Goal: Check status: Check status

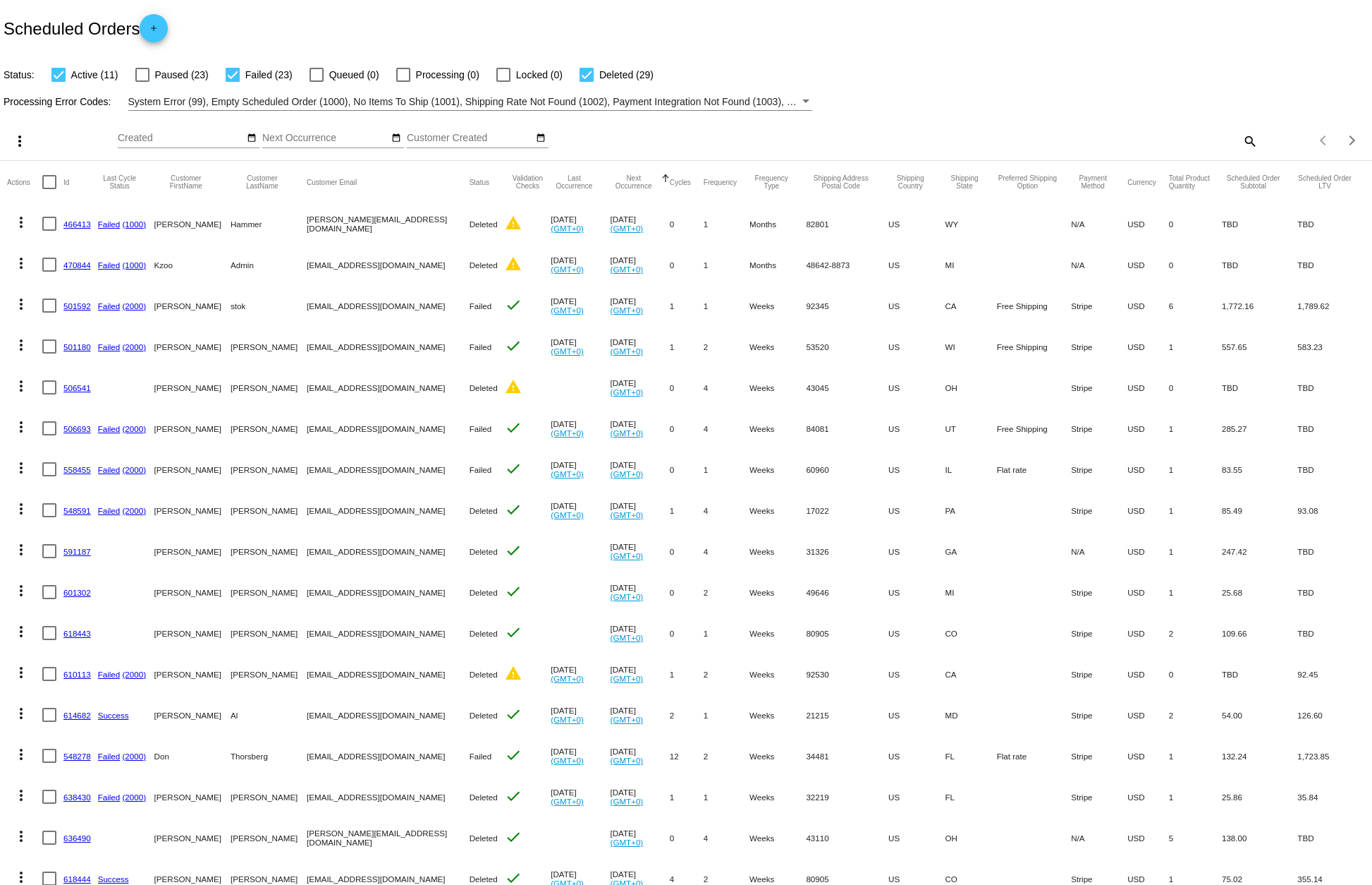
click at [584, 79] on div at bounding box center [586, 74] width 14 height 14
click at [586, 82] on input "Deleted (29)" at bounding box center [586, 82] width 1 height 1
checkbox input "false"
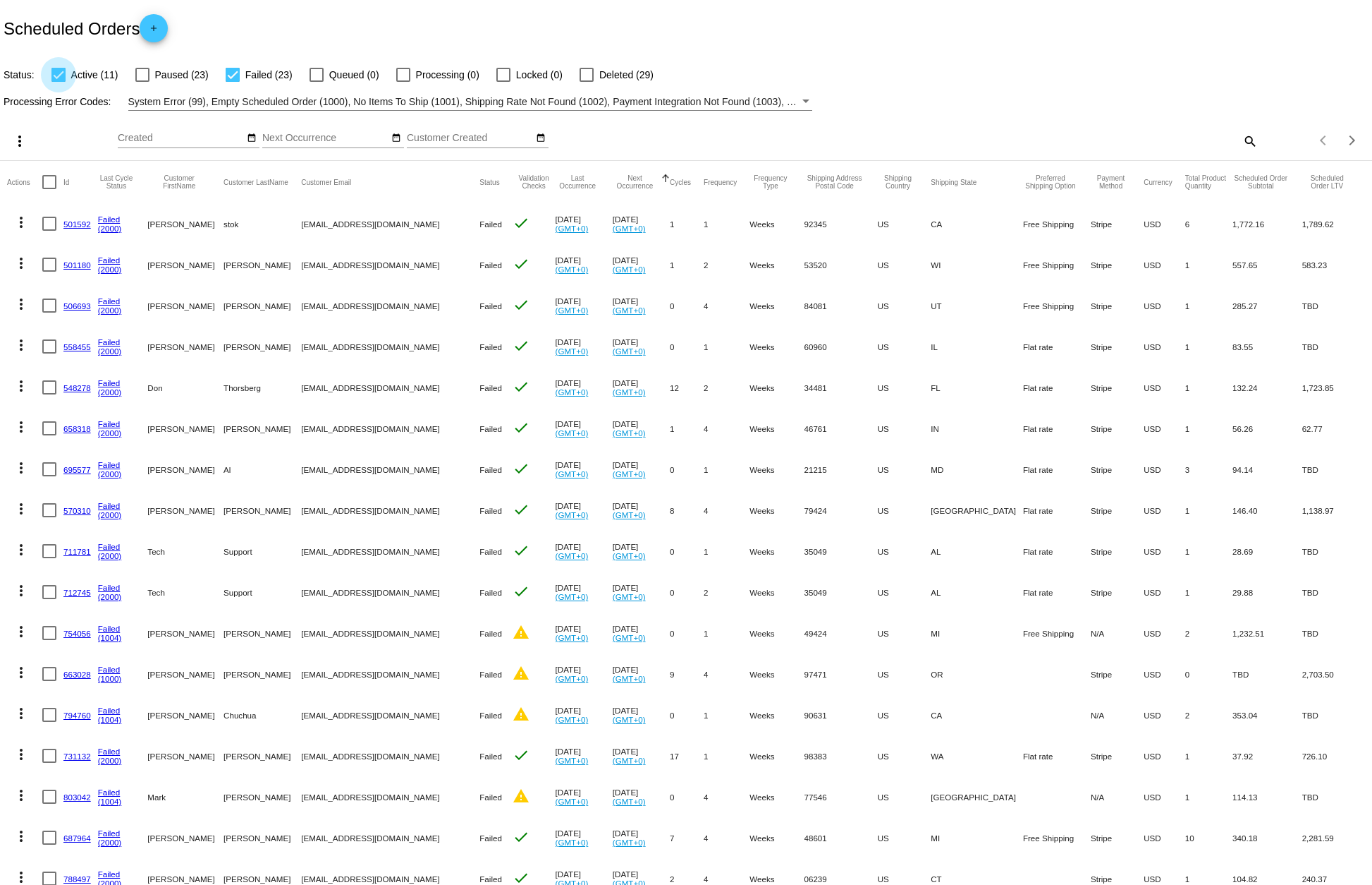
click at [56, 78] on div at bounding box center [58, 74] width 14 height 14
click at [58, 82] on input "Active (11)" at bounding box center [58, 82] width 1 height 1
click at [56, 78] on div at bounding box center [58, 74] width 14 height 14
click at [58, 82] on input "Active (11)" at bounding box center [58, 82] width 1 height 1
checkbox input "true"
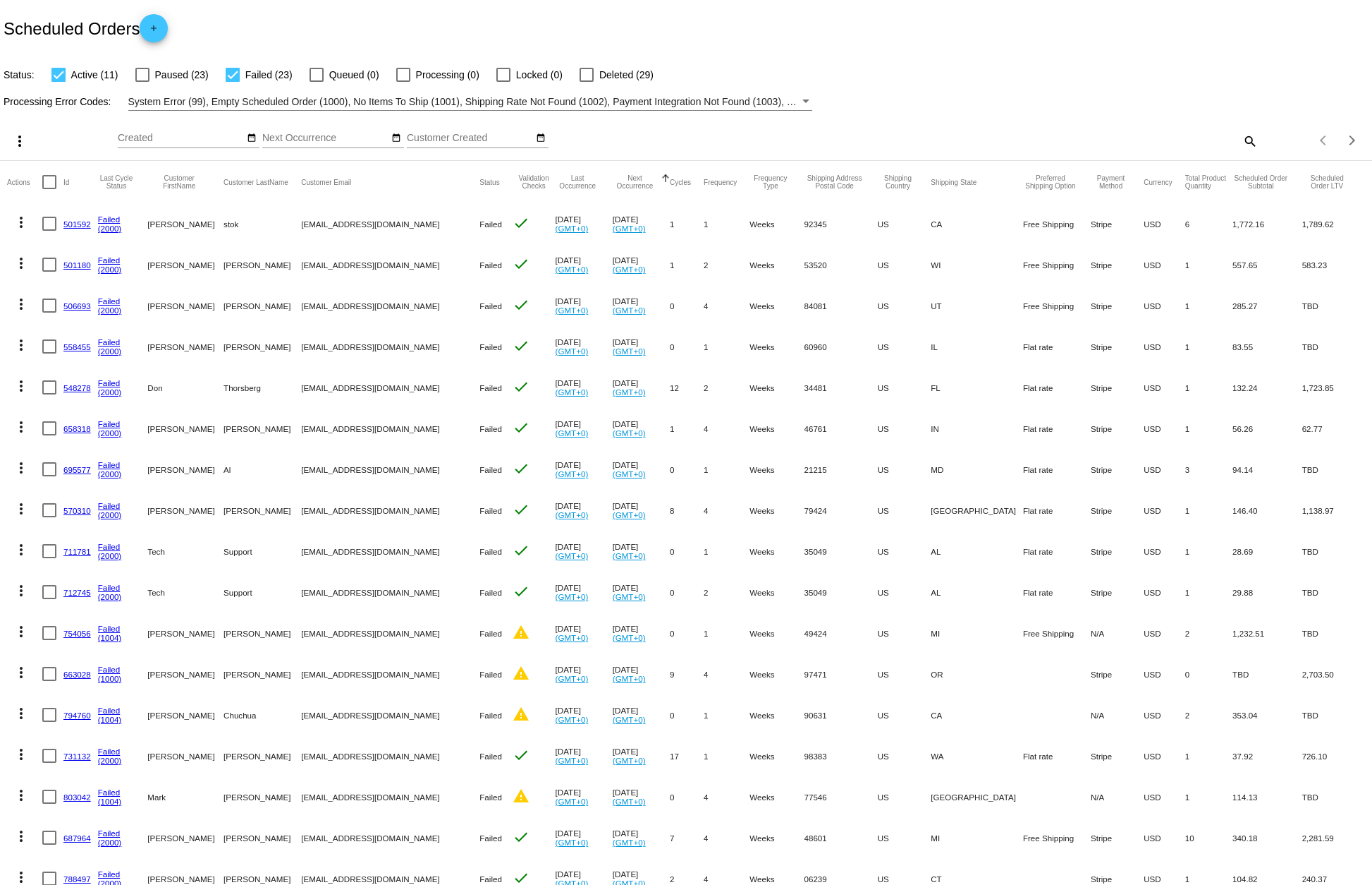
click at [234, 76] on div at bounding box center [232, 74] width 14 height 14
click at [233, 82] on input "Failed (23)" at bounding box center [232, 82] width 1 height 1
checkbox input "false"
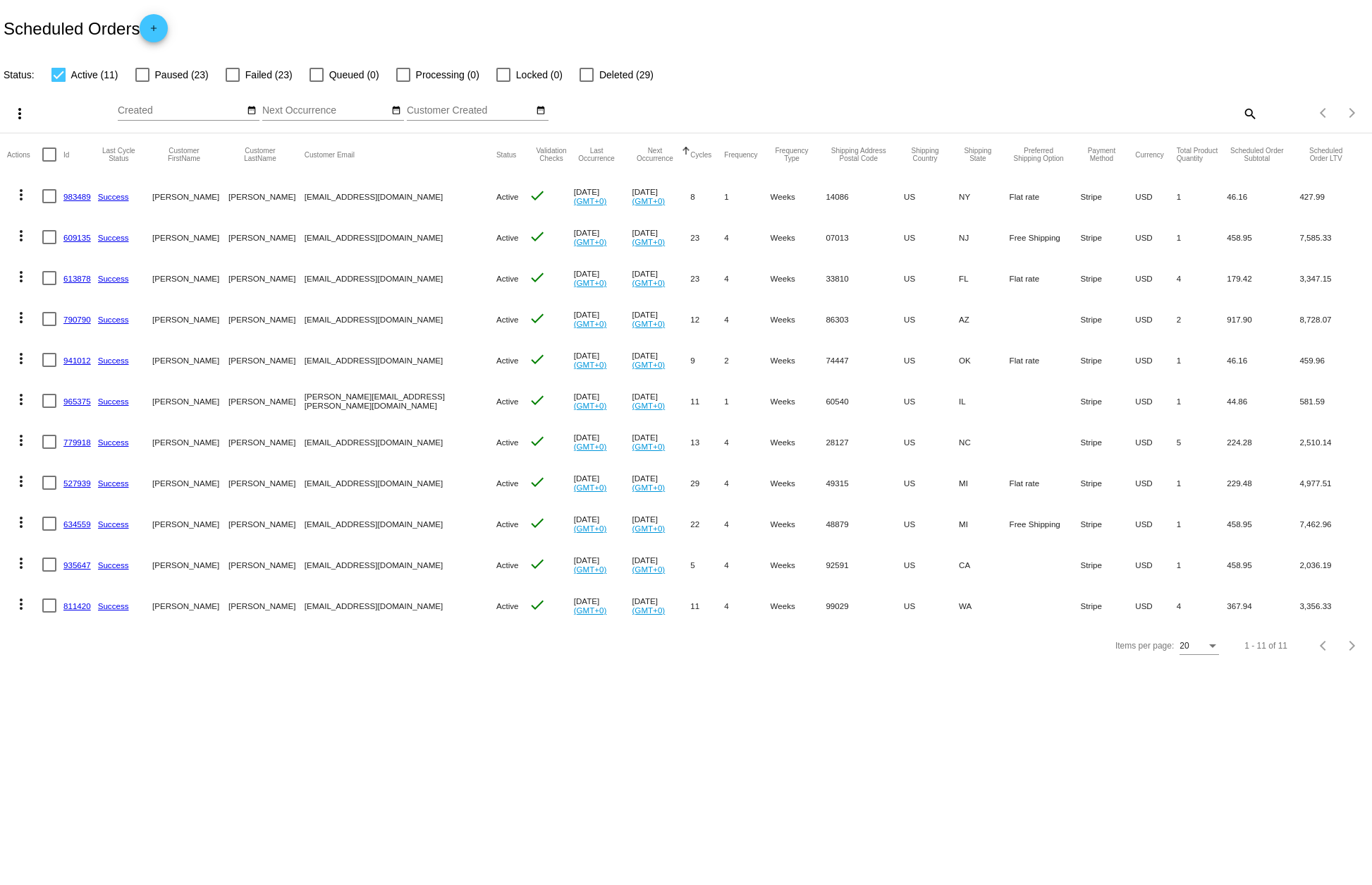
click at [79, 194] on link "983489" at bounding box center [78, 197] width 28 height 9
click at [74, 235] on link "609135" at bounding box center [78, 237] width 28 height 9
click at [70, 279] on link "613878" at bounding box center [78, 278] width 28 height 9
click at [73, 318] on link "790790" at bounding box center [78, 320] width 28 height 9
click at [67, 359] on link "941012" at bounding box center [78, 360] width 28 height 9
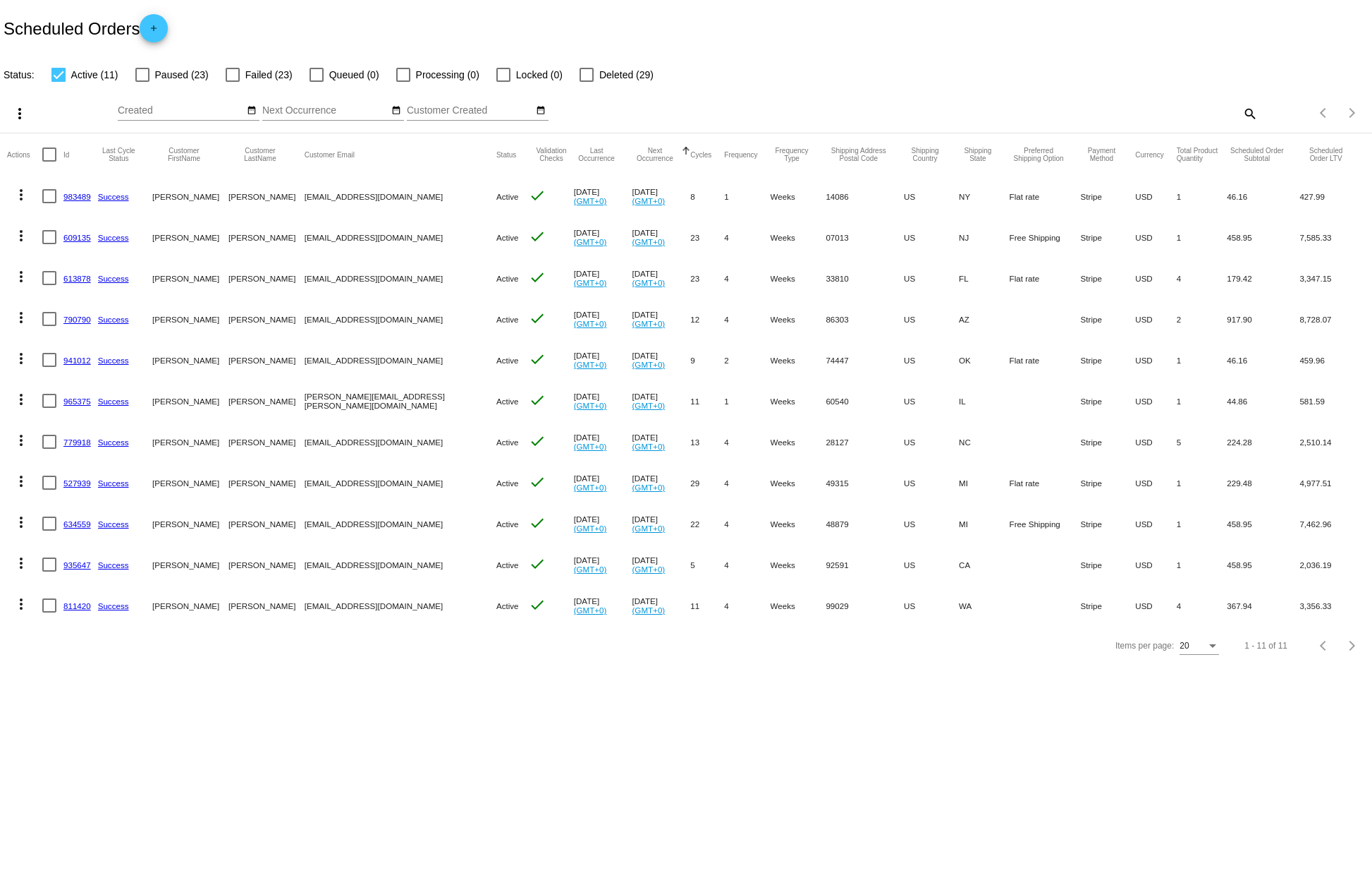
click at [72, 401] on link "965375" at bounding box center [78, 401] width 28 height 9
click at [74, 439] on link "779918" at bounding box center [78, 442] width 28 height 9
click at [79, 482] on link "527939" at bounding box center [78, 483] width 28 height 9
click at [75, 521] on link "634559" at bounding box center [78, 524] width 28 height 9
click at [76, 563] on link "935647" at bounding box center [78, 564] width 28 height 9
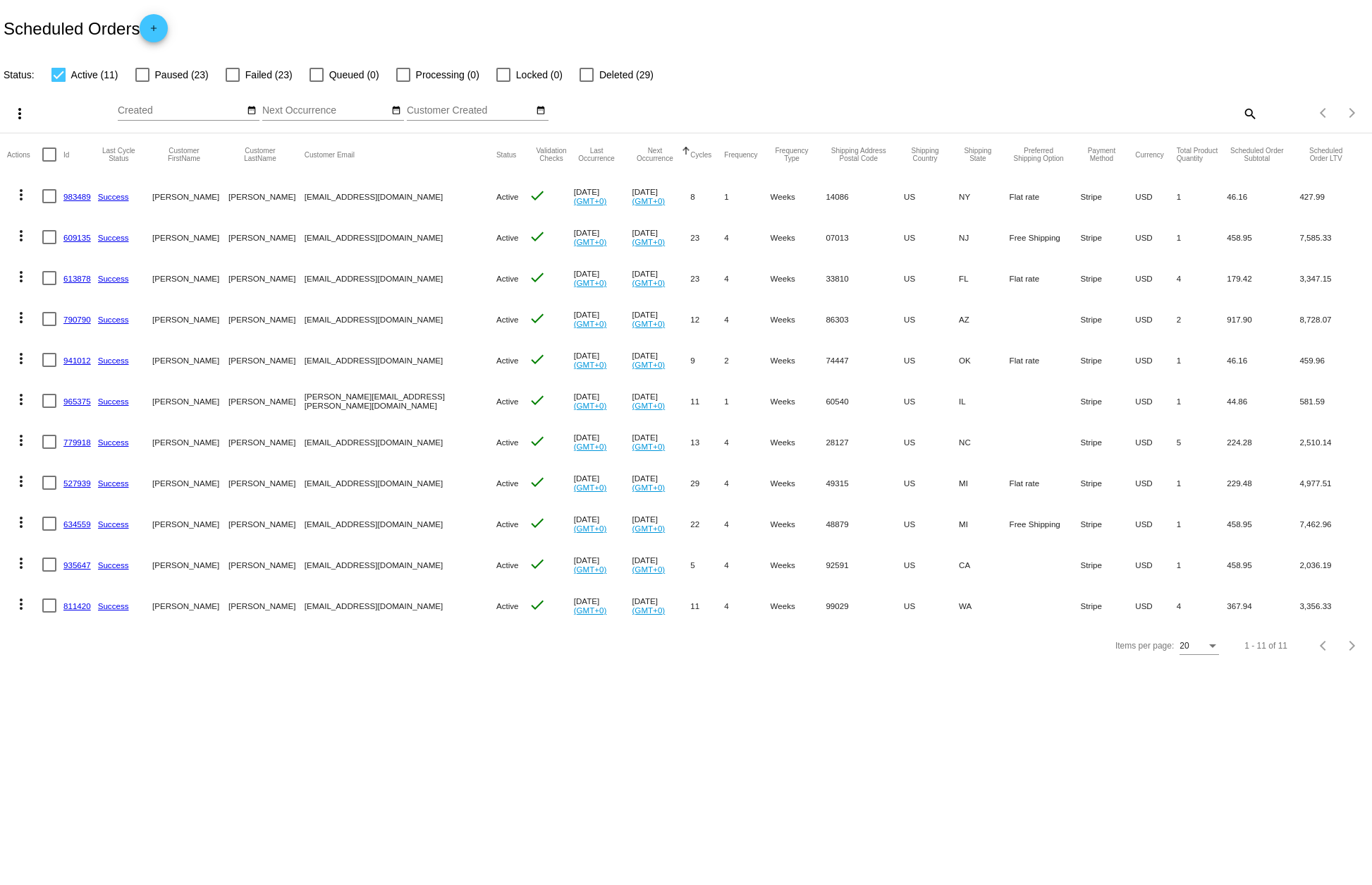
click at [71, 605] on link "811420" at bounding box center [78, 606] width 28 height 9
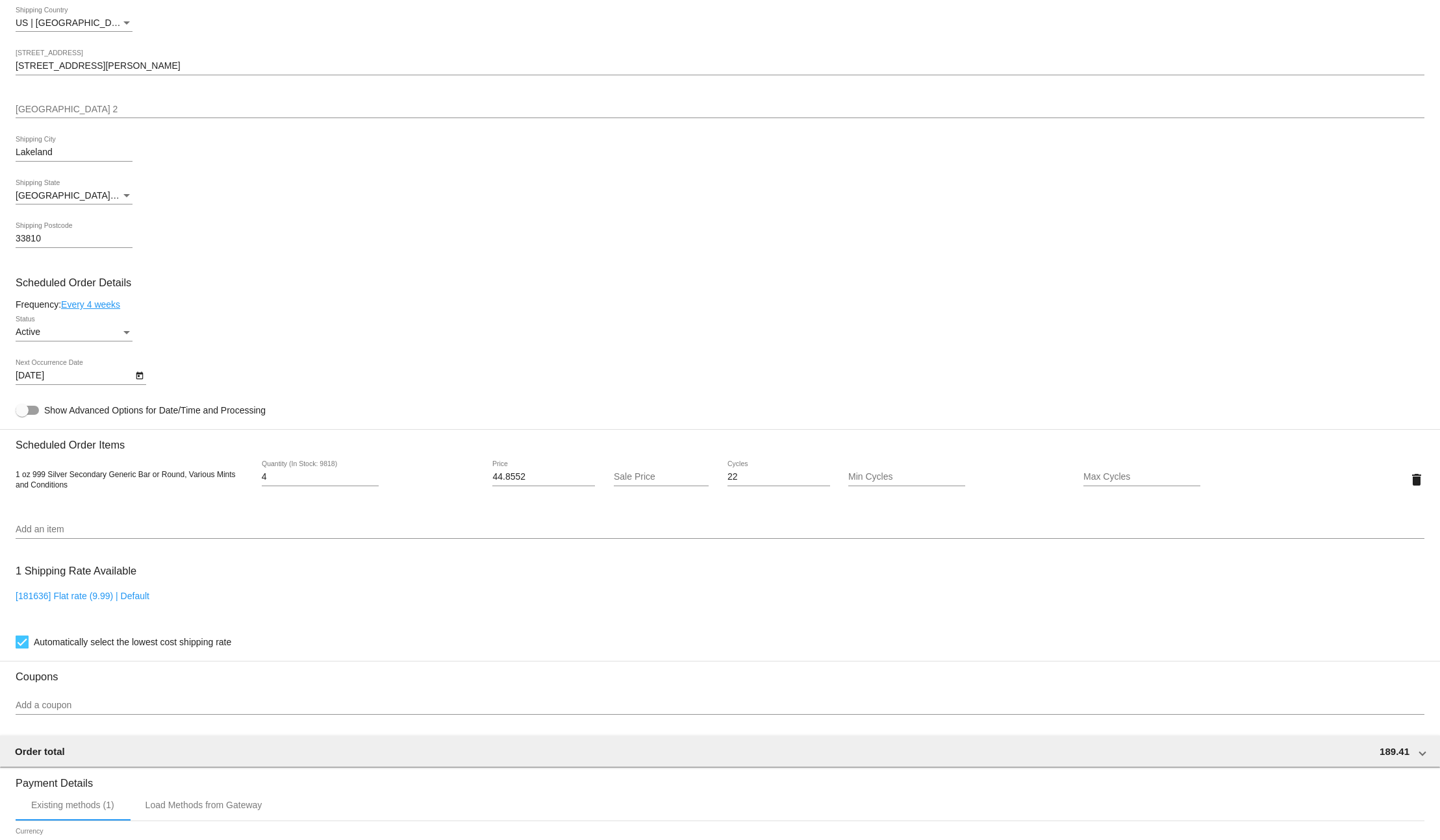
scroll to position [459, 0]
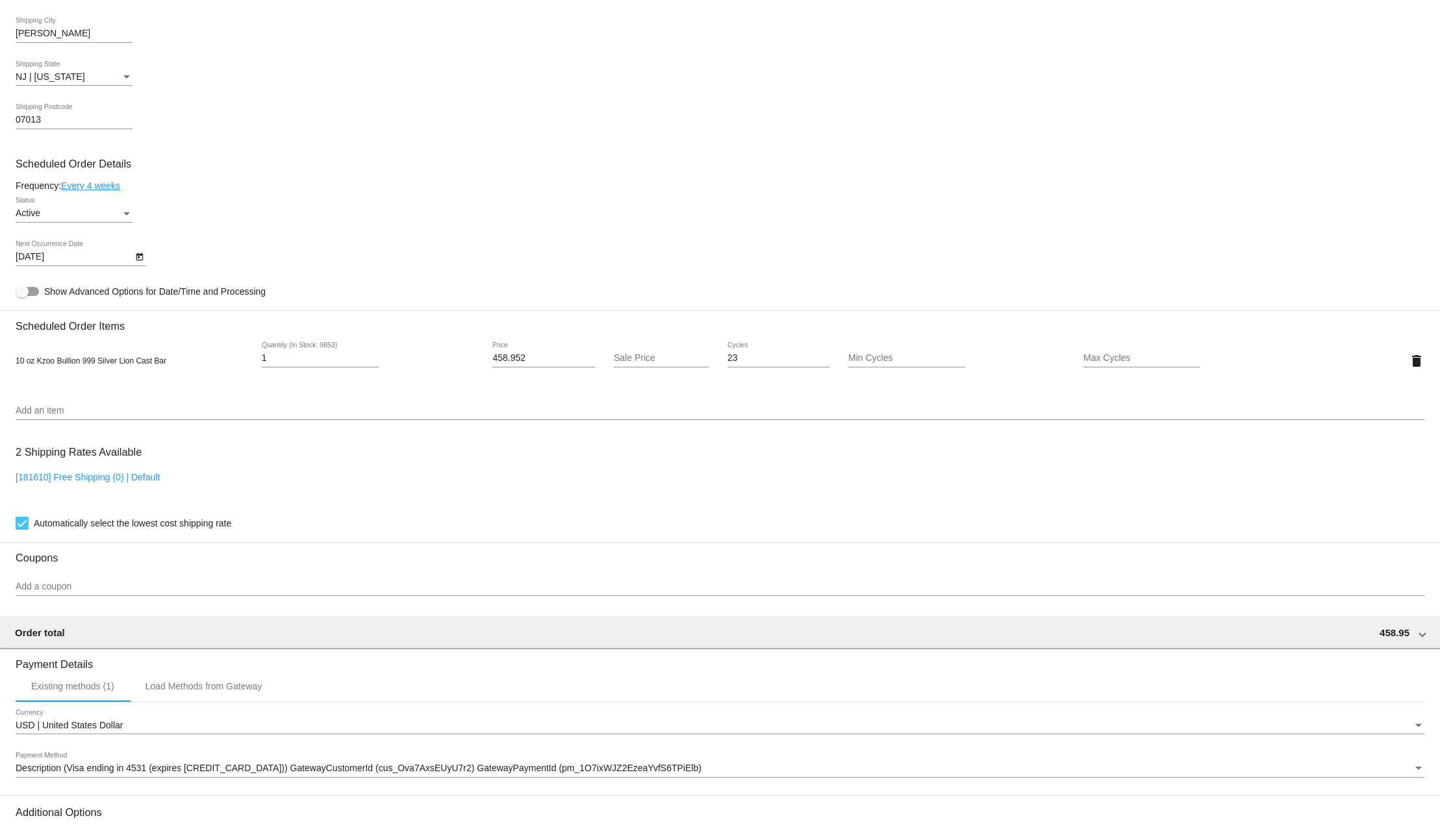
scroll to position [735, 0]
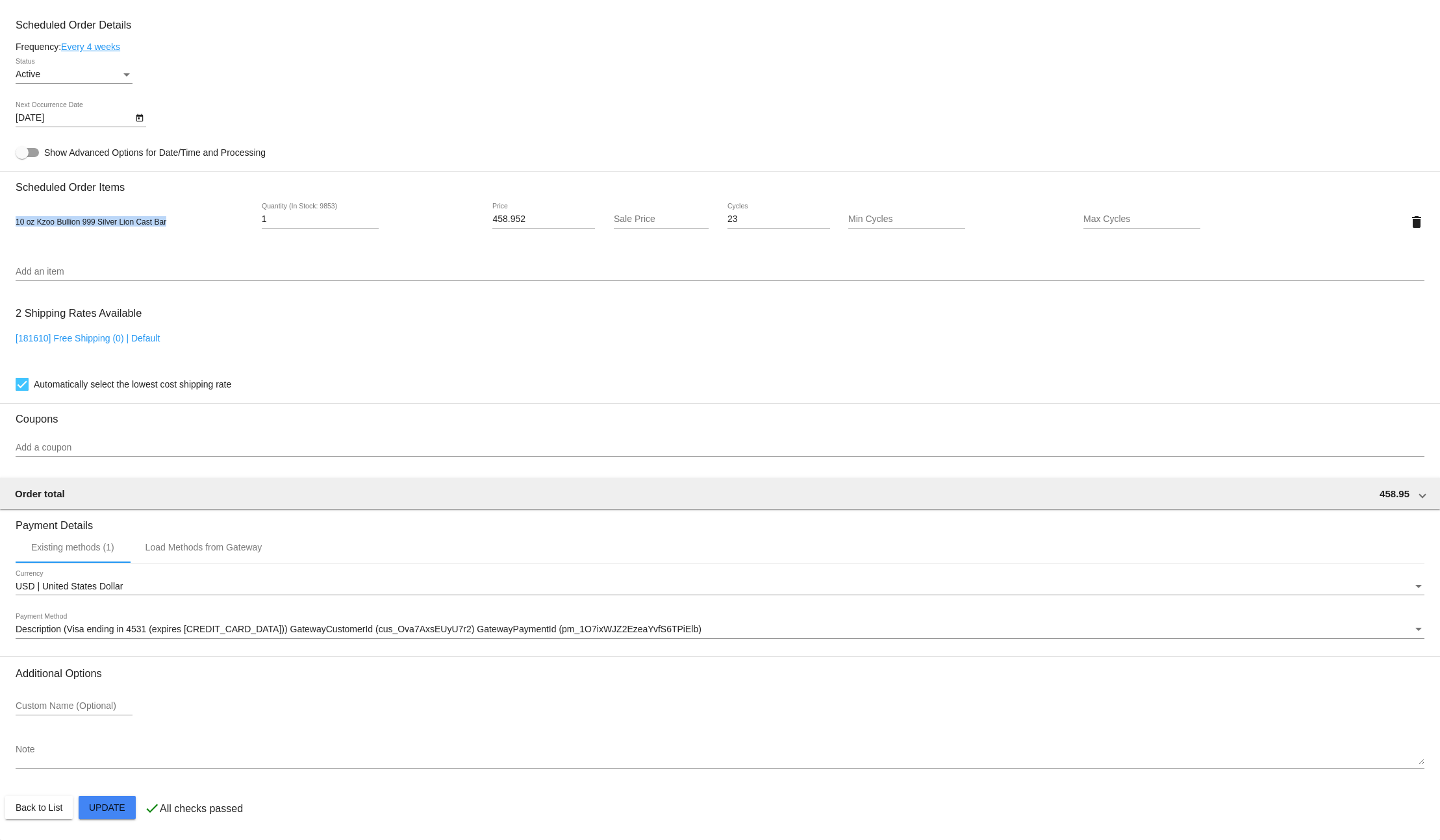
drag, startPoint x: 123, startPoint y: 221, endPoint x: 11, endPoint y: 221, distance: 112.0
click at [11, 221] on mat-card "Customer 3876161: Rosario Rizzo rrizzo65@aol.com Customer Shipping Enter Shippi…" at bounding box center [720, 190] width 1440 height 1298
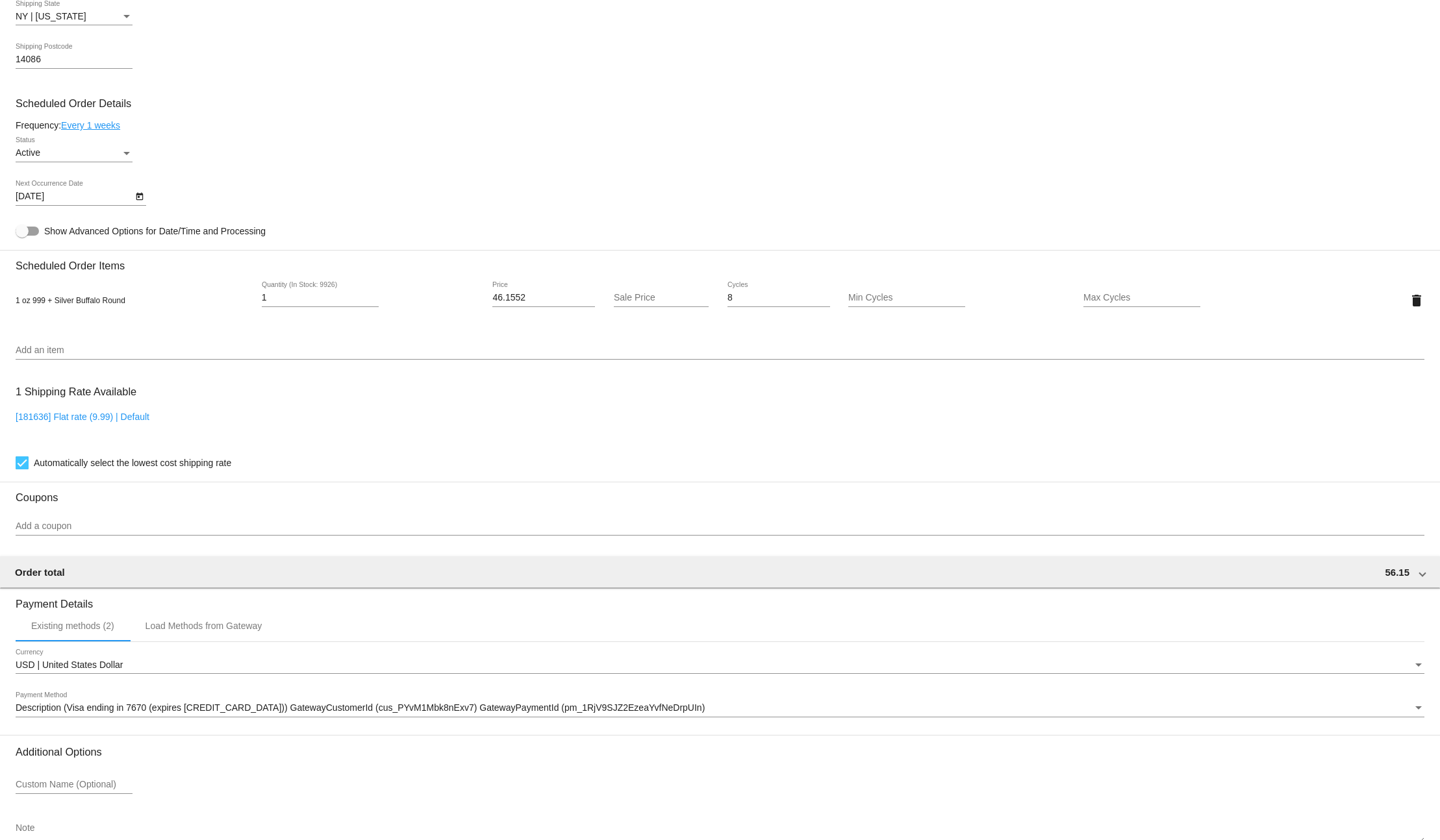
scroll to position [664, 0]
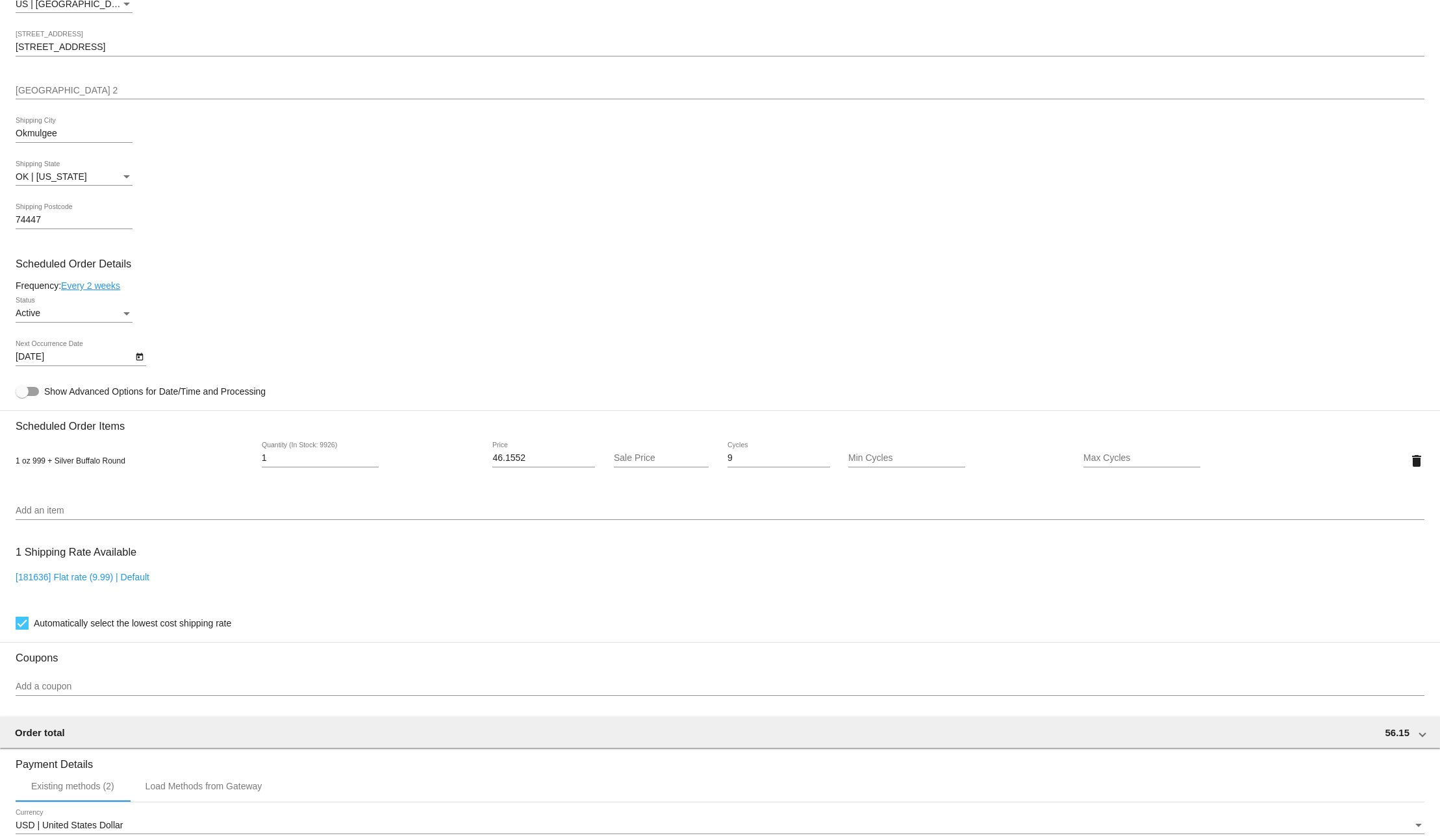
scroll to position [602, 0]
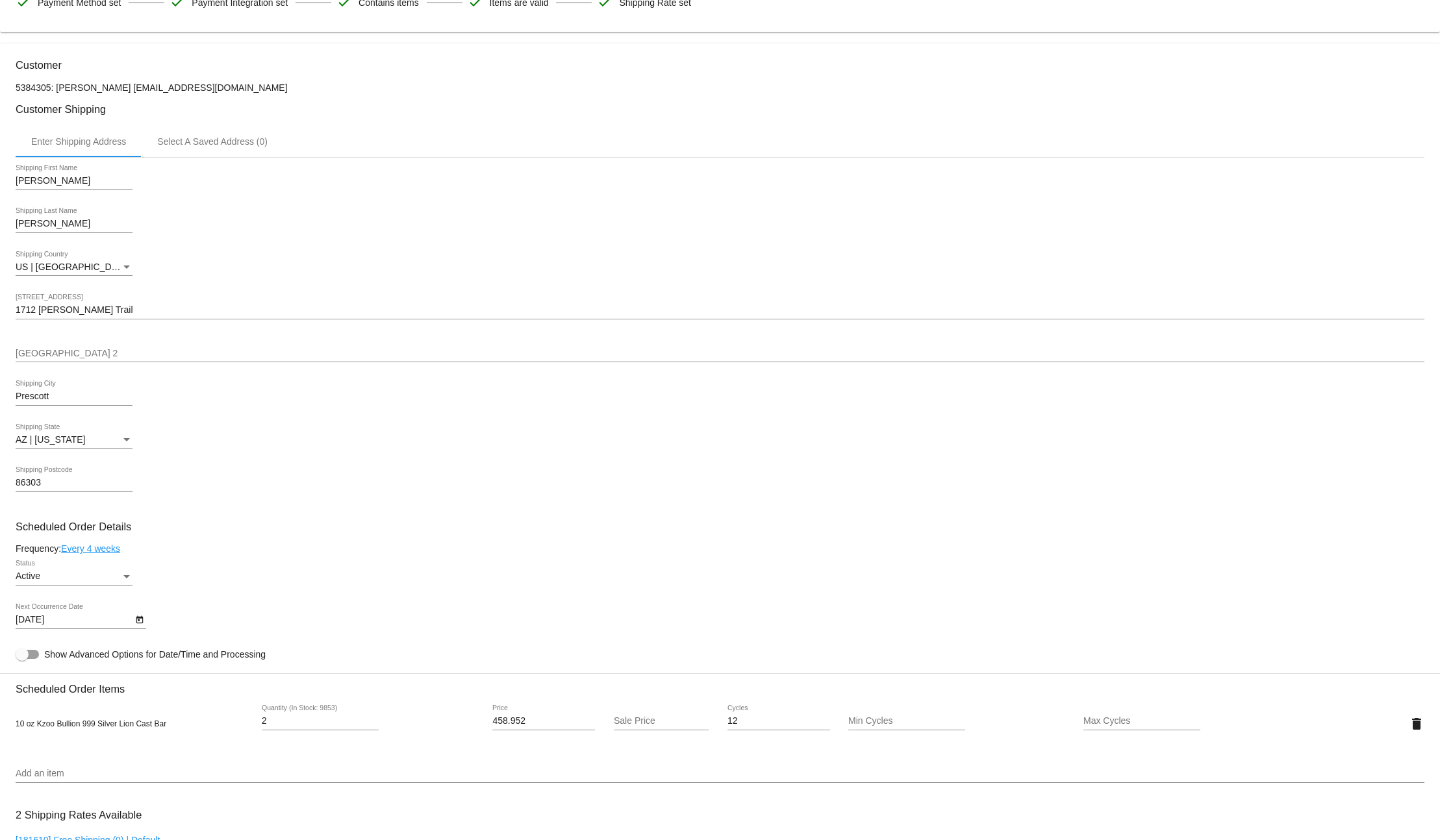
scroll to position [248, 0]
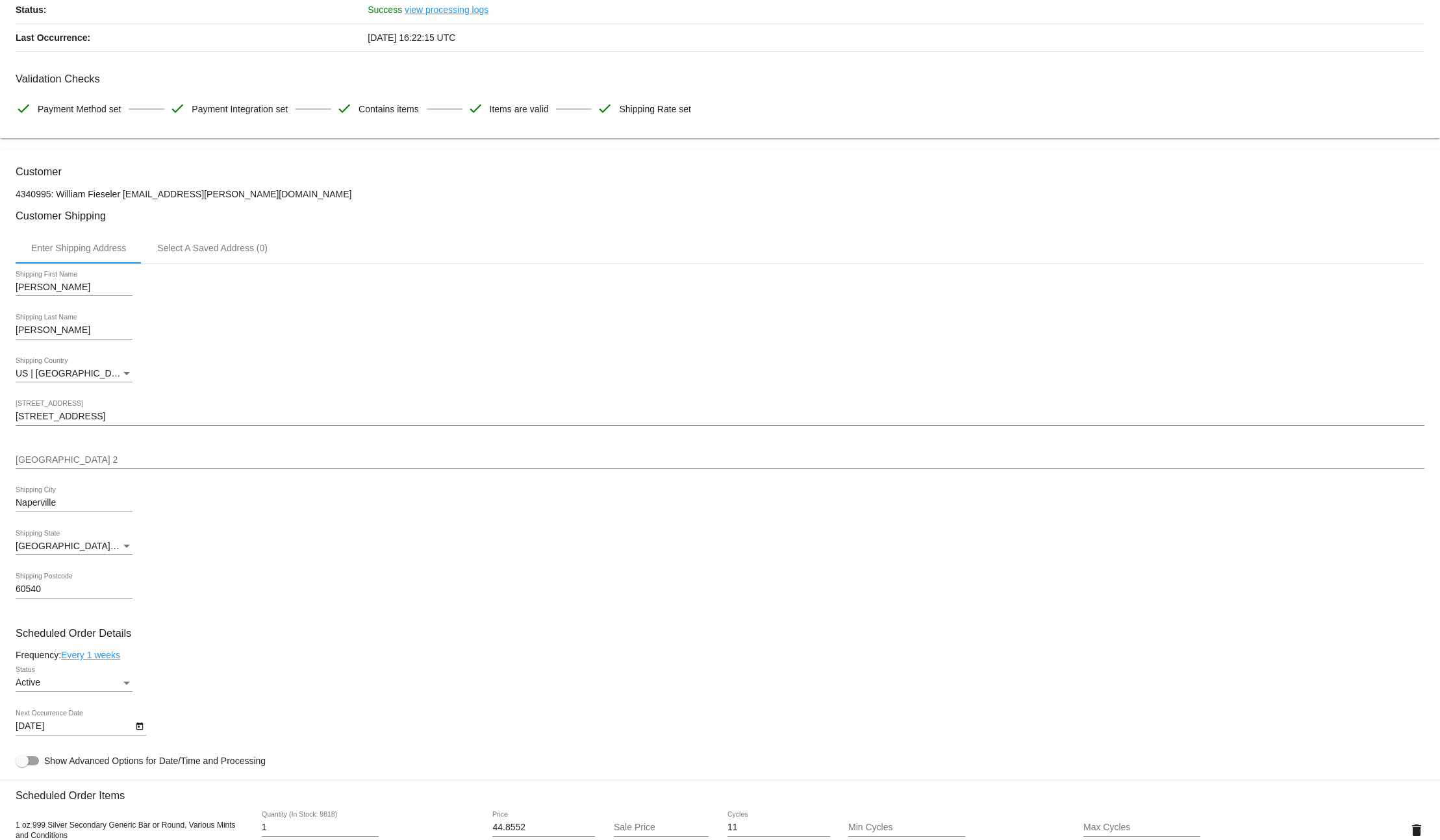
scroll to position [334, 0]
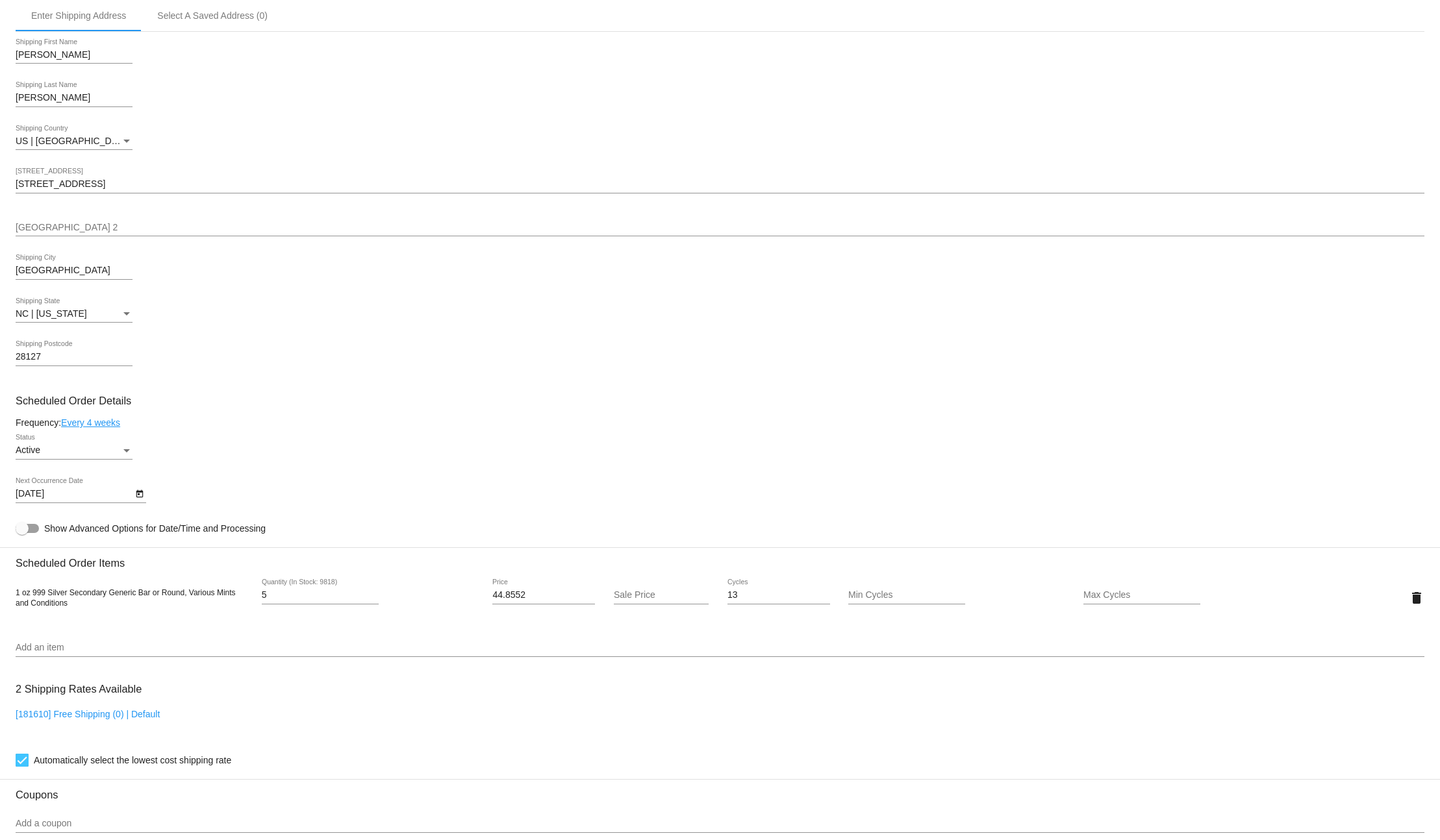
scroll to position [386, 0]
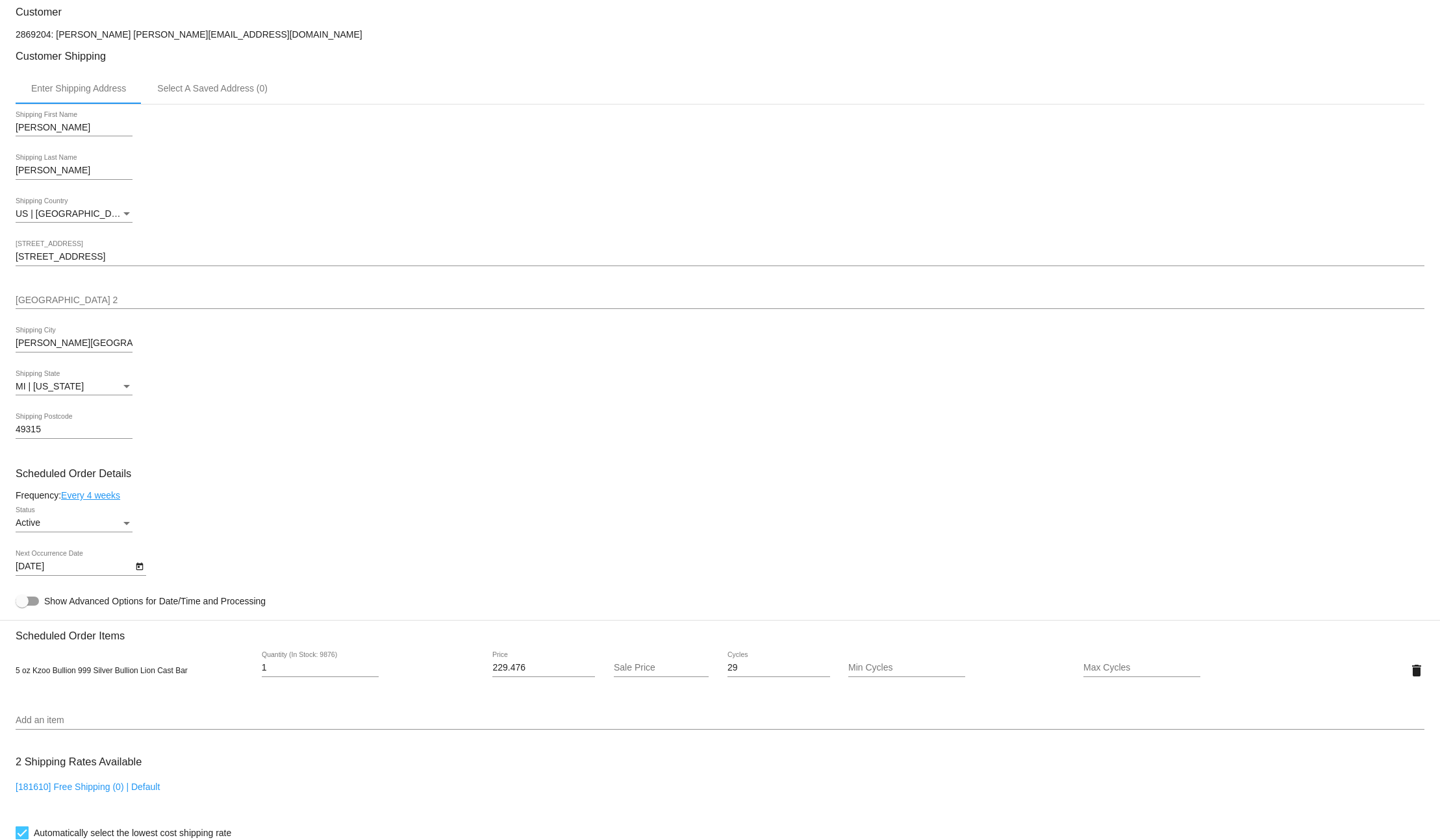
scroll to position [310, 0]
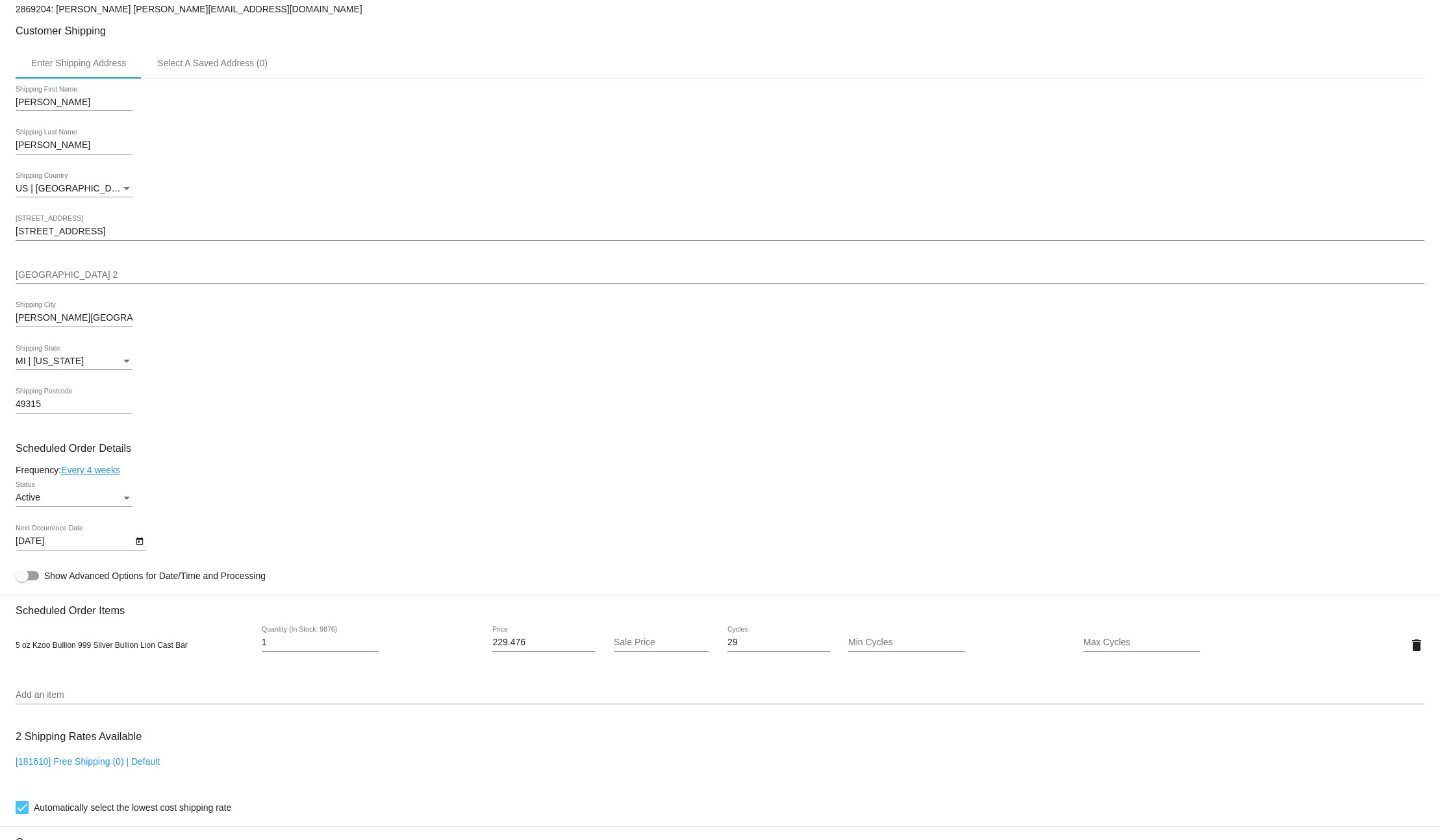
click at [94, 647] on span "5 oz Kzoo Bullion 999 Silver Bullion Lion Cast Bar" at bounding box center [101, 645] width 172 height 9
copy div "5 oz Kzoo Bullion 999 Silver Bullion Lion Cast Bar"
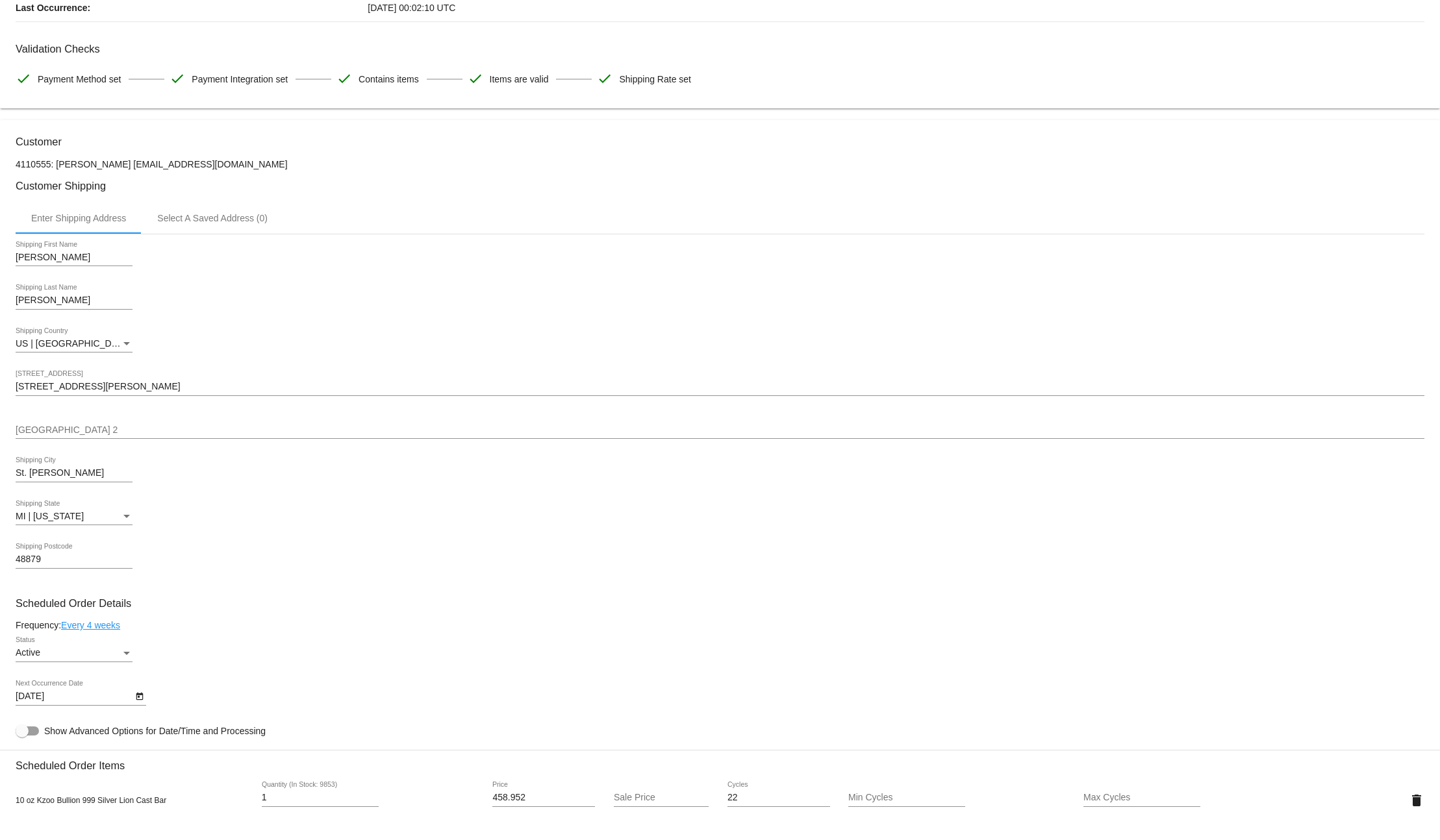
scroll to position [287, 0]
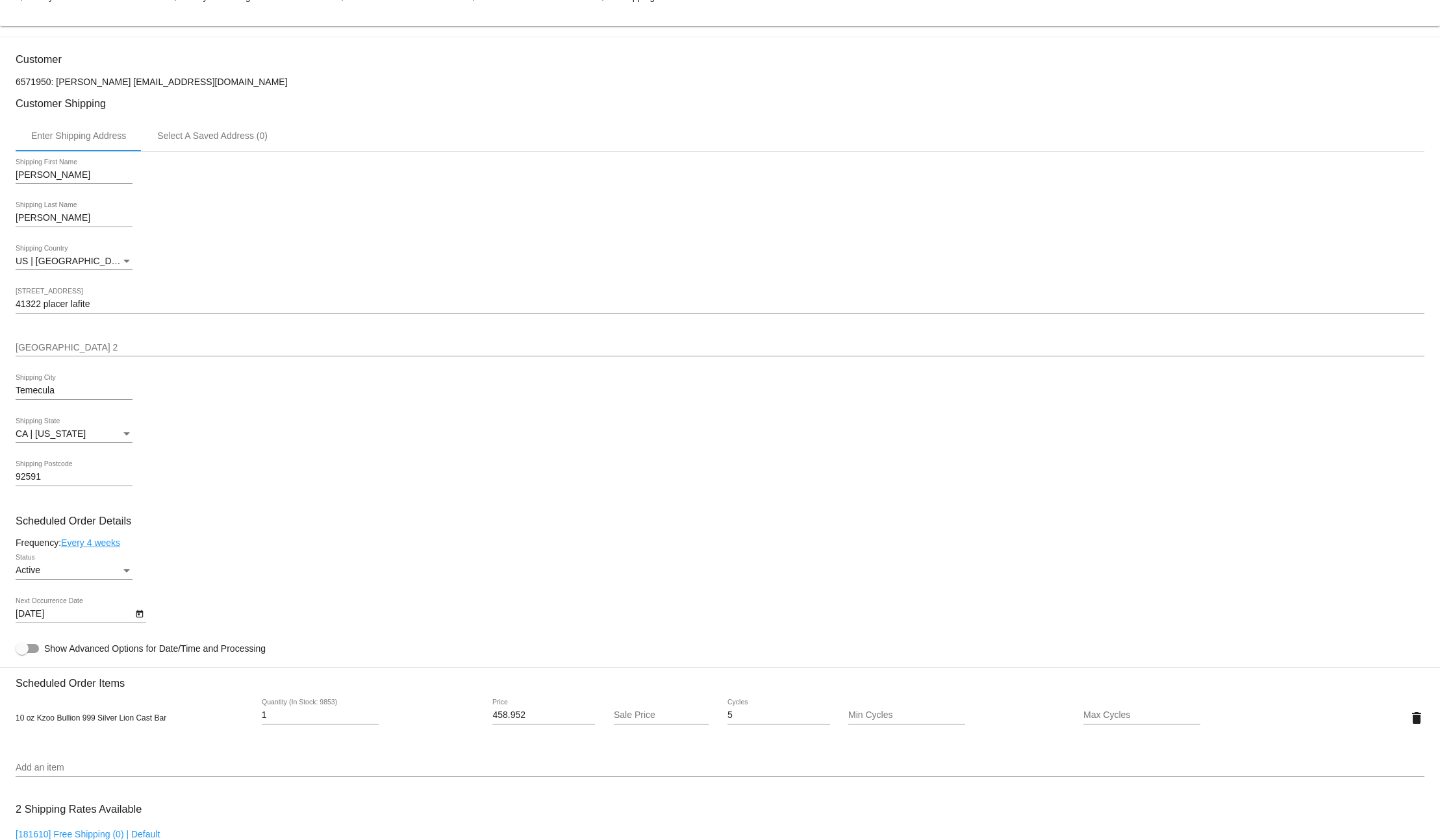
scroll to position [259, 0]
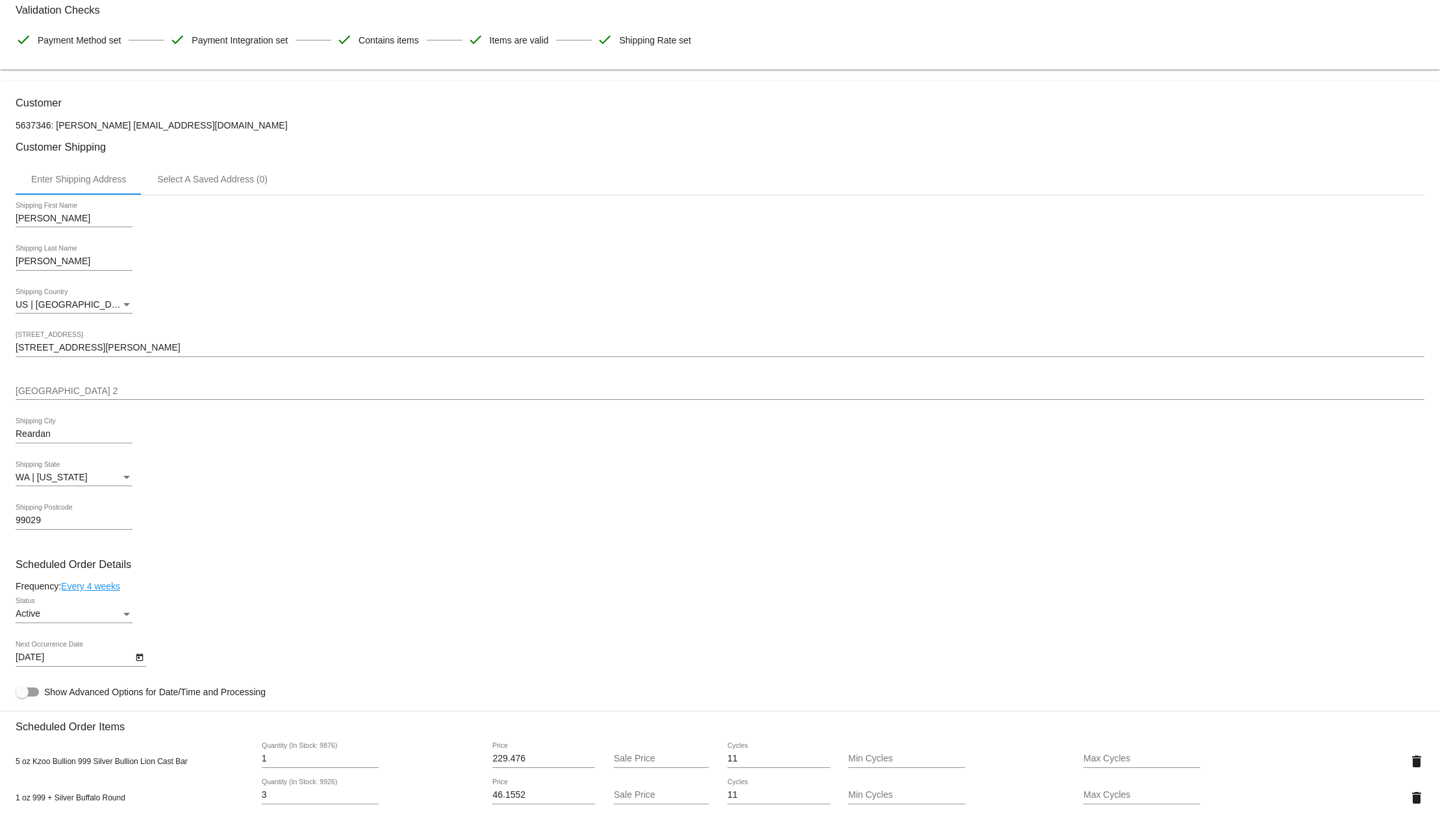
scroll to position [400, 0]
